Goal: Information Seeking & Learning: Learn about a topic

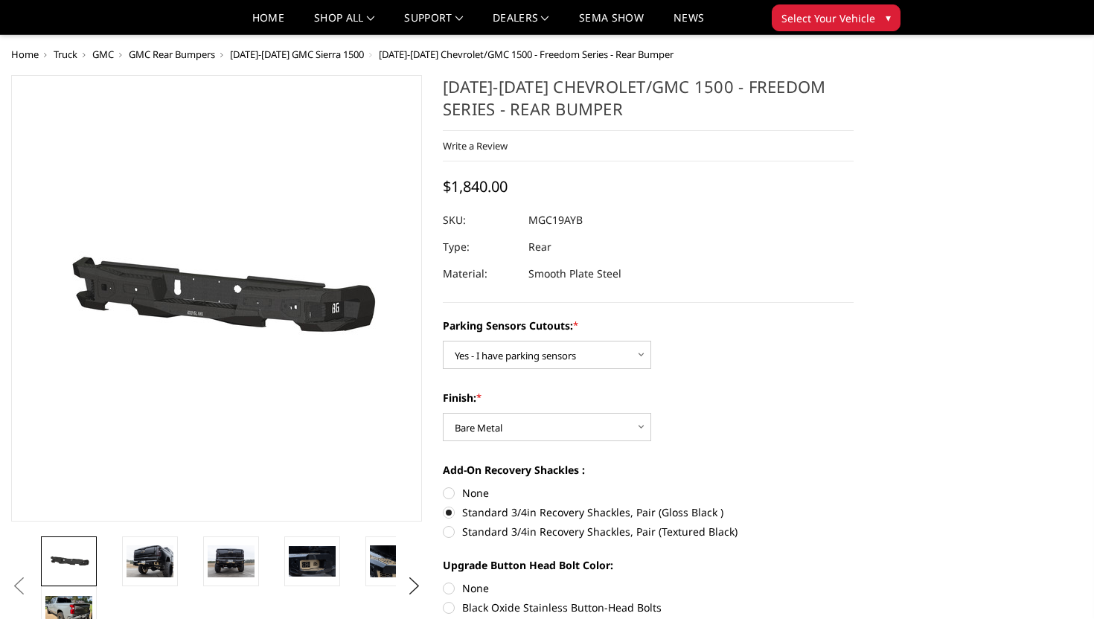
select select "1664"
select select "1610"
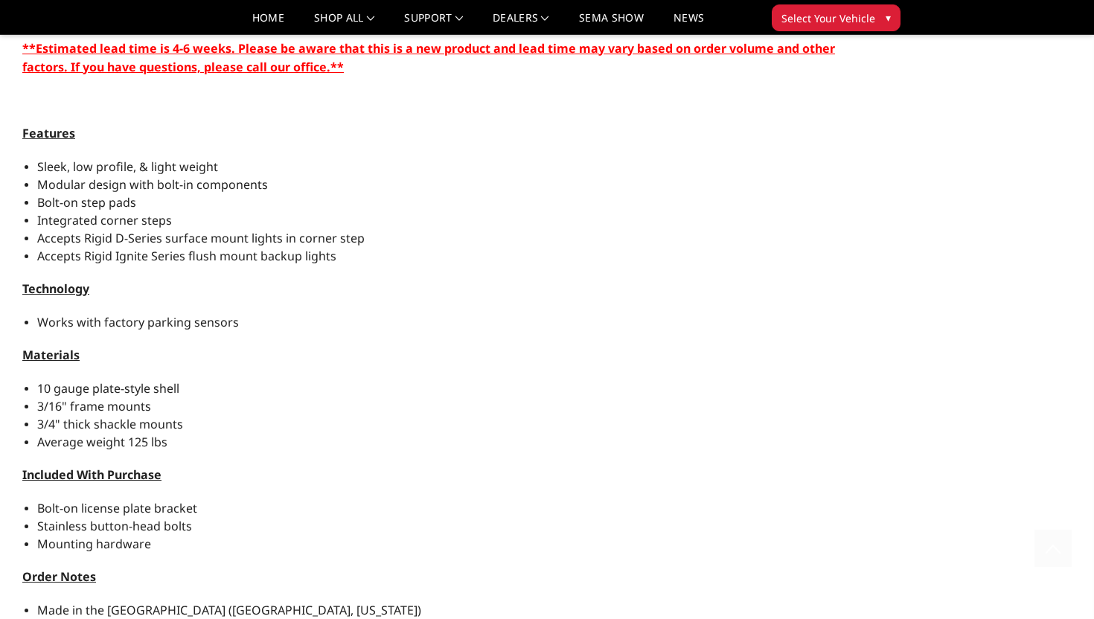
scroll to position [1501, 0]
